Goal: Subscribe to service/newsletter

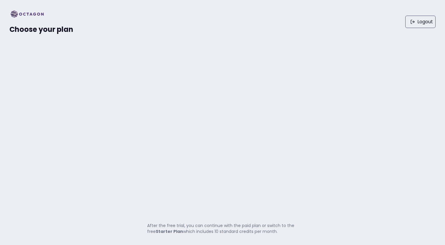
click at [166, 230] on strong "Starter Plan" at bounding box center [169, 231] width 27 height 6
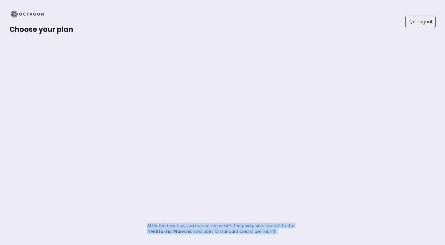
click at [166, 230] on strong "Starter Plan" at bounding box center [169, 231] width 27 height 6
